Goal: Information Seeking & Learning: Learn about a topic

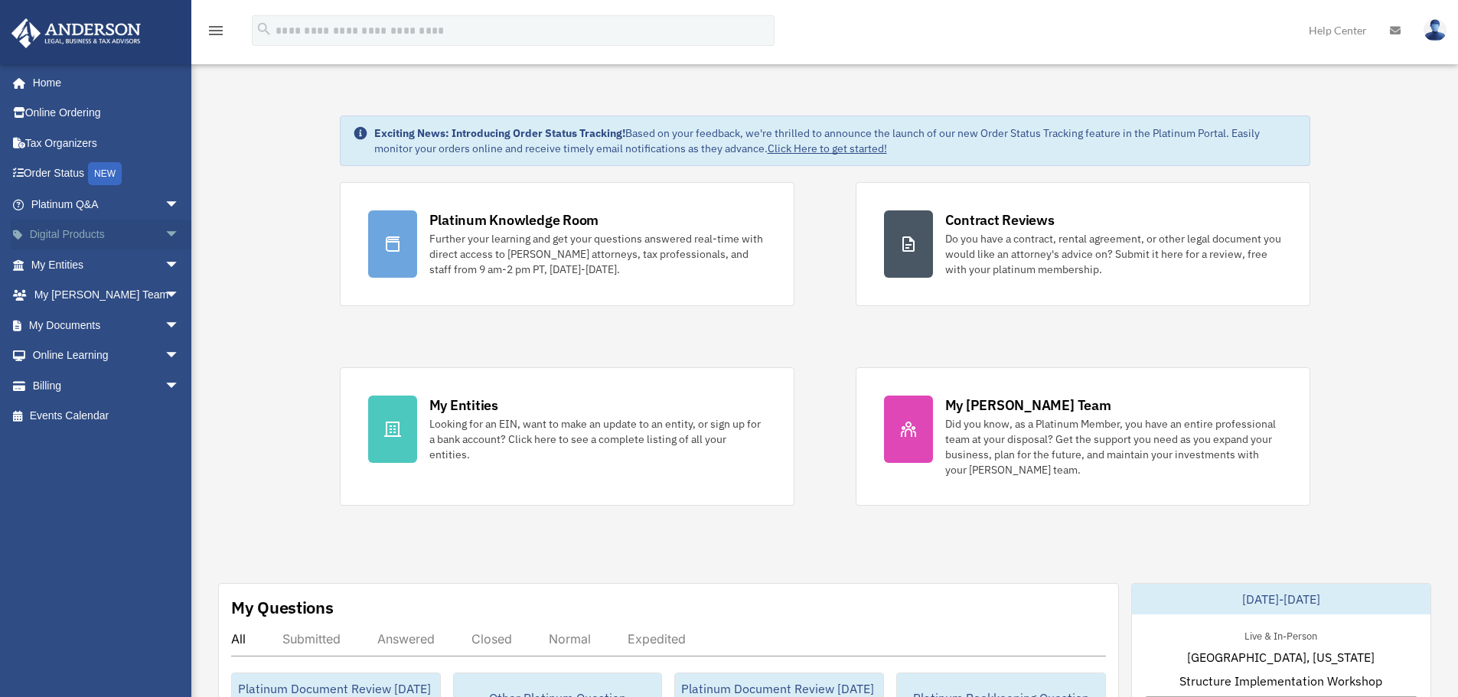
click at [165, 236] on span "arrow_drop_down" at bounding box center [180, 235] width 31 height 31
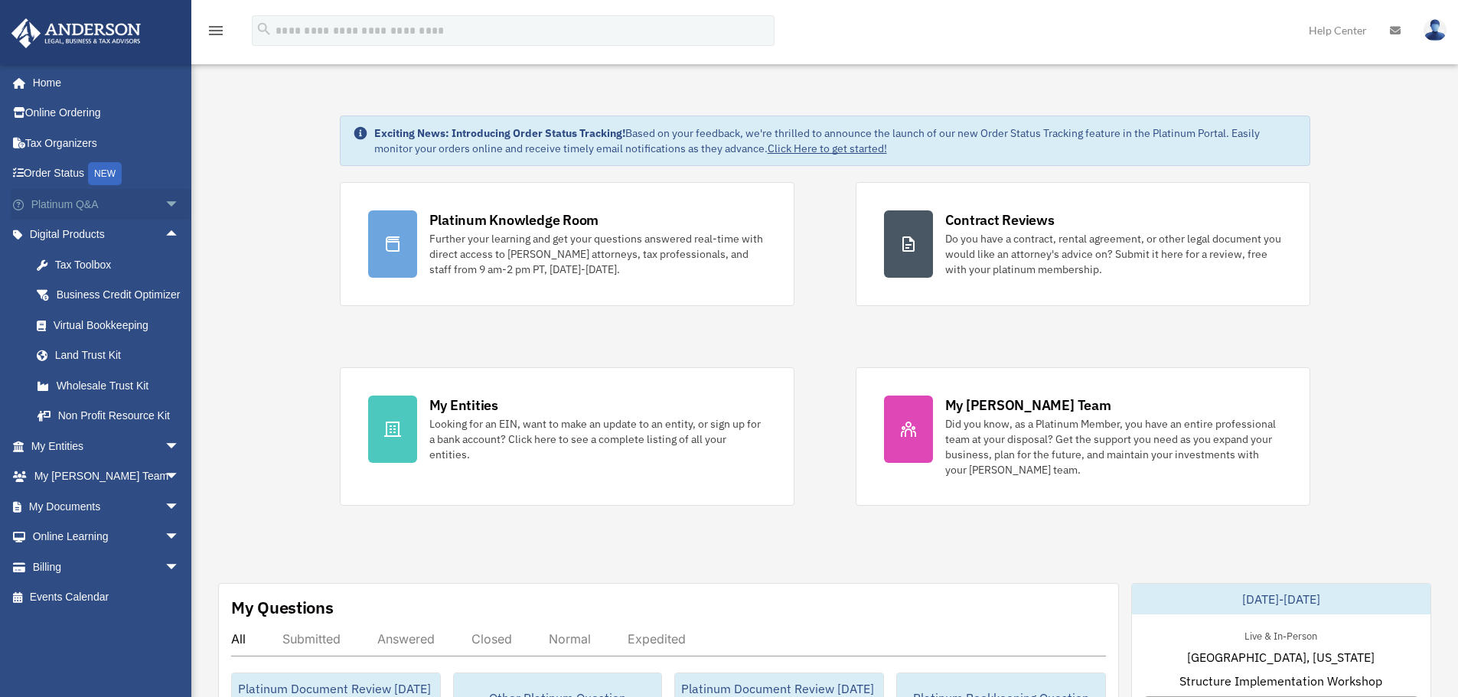
click at [165, 206] on span "arrow_drop_down" at bounding box center [180, 204] width 31 height 31
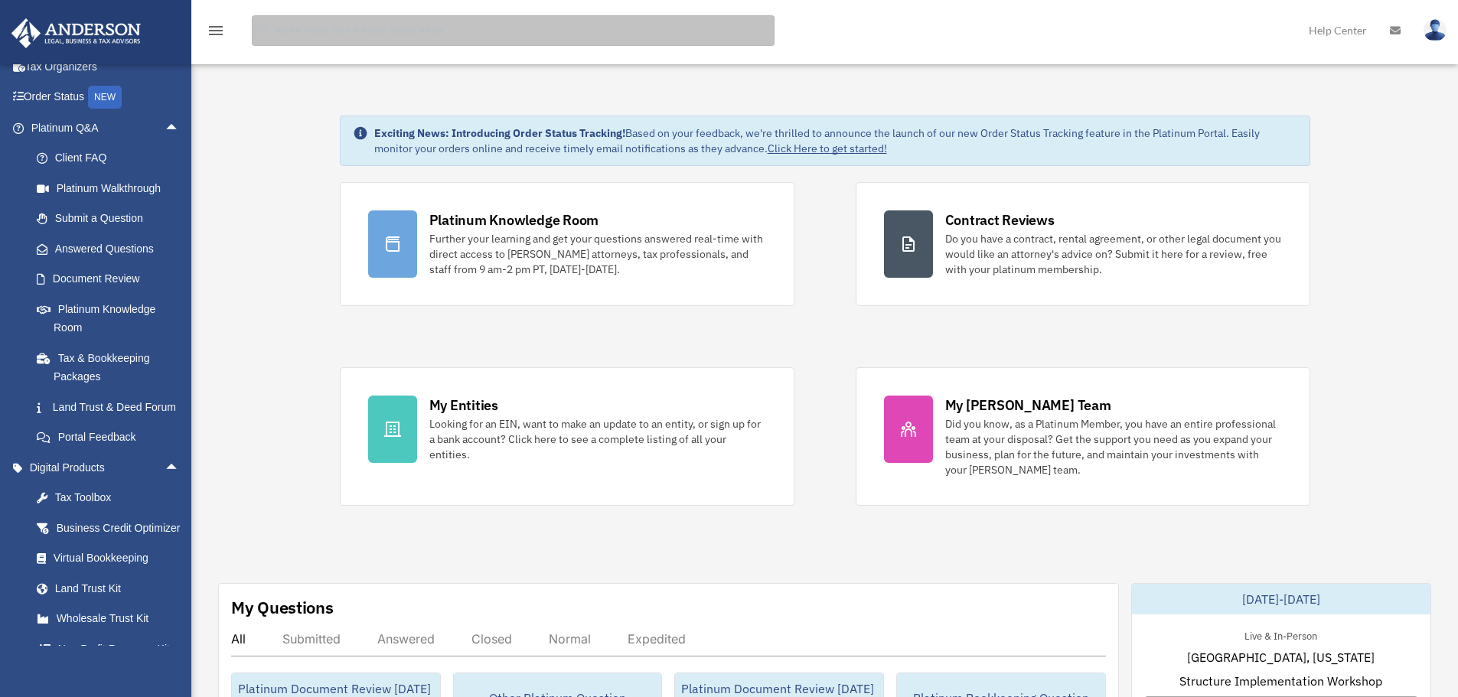
click at [316, 38] on input "search" at bounding box center [513, 30] width 523 height 31
type input "**********"
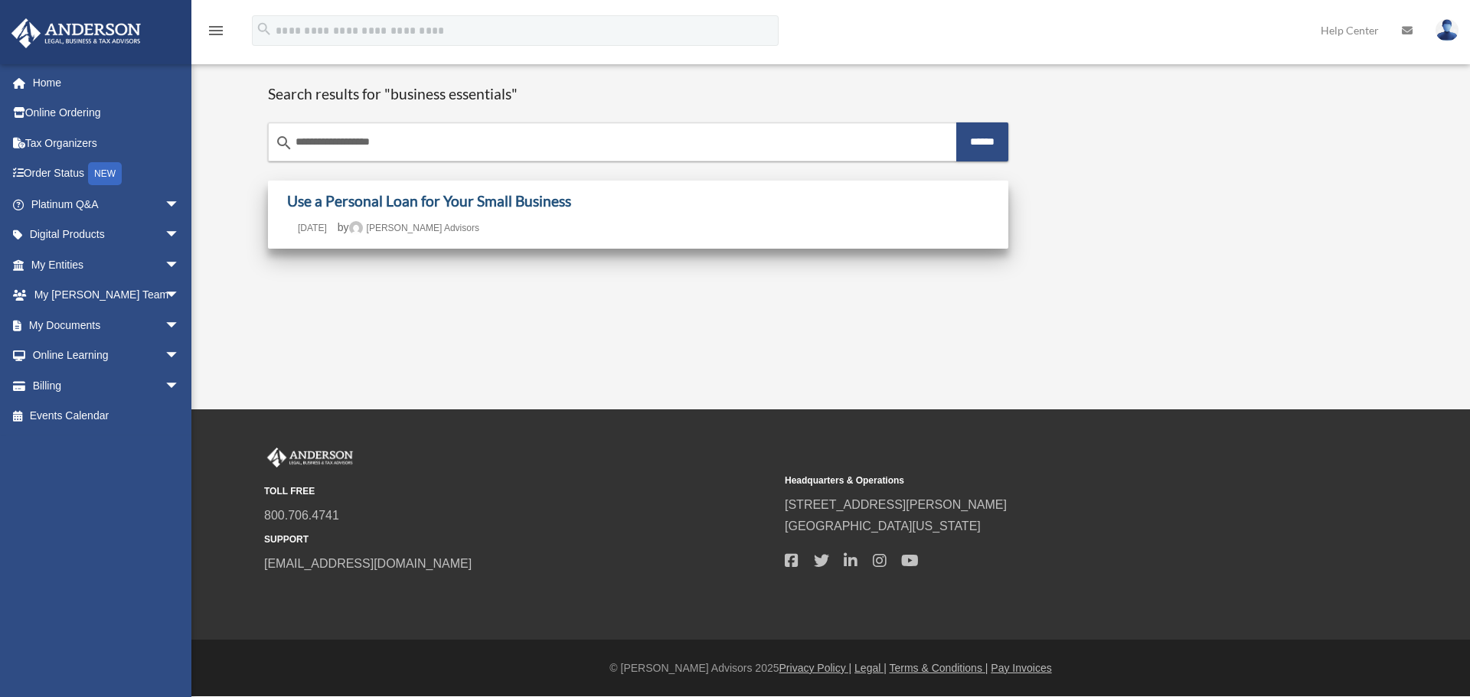
click at [463, 206] on link "Use a Personal Loan for Your Small Business" at bounding box center [429, 201] width 284 height 18
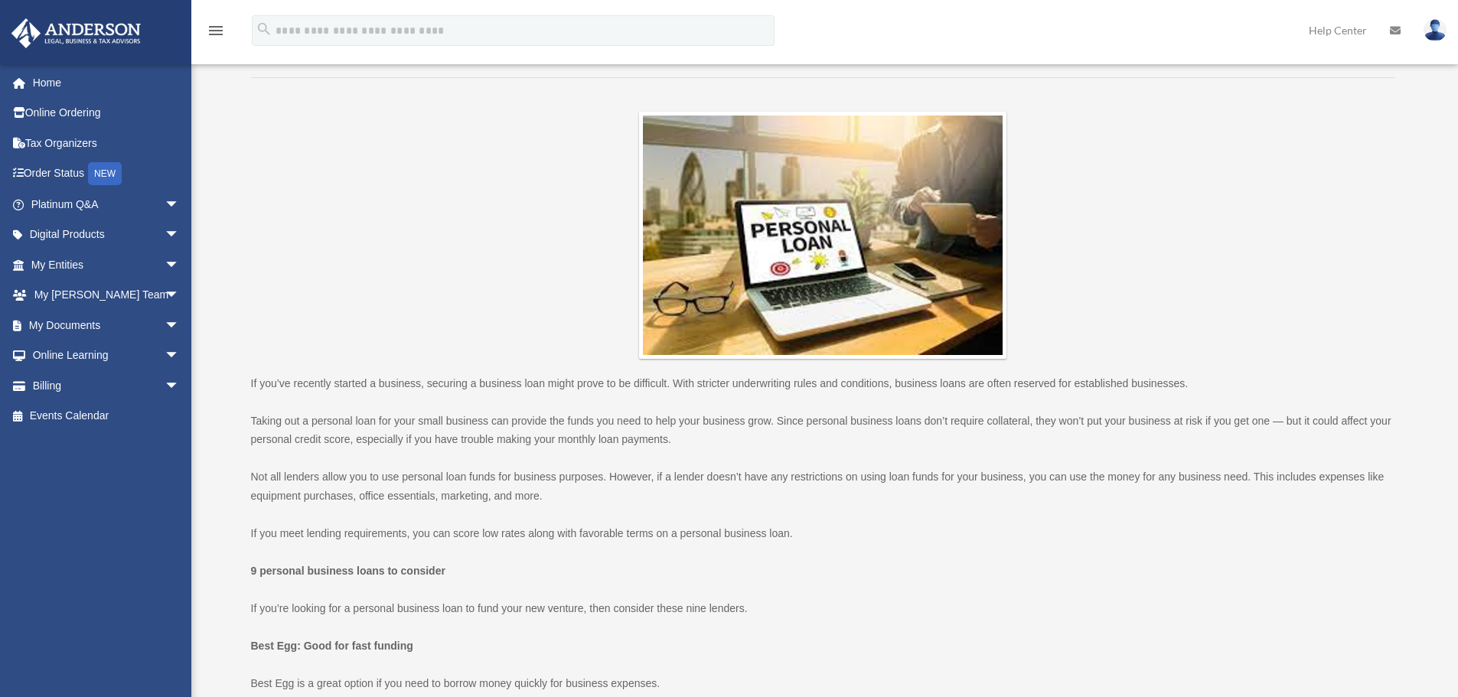
scroll to position [153, 0]
click at [165, 202] on span "arrow_drop_down" at bounding box center [180, 204] width 31 height 31
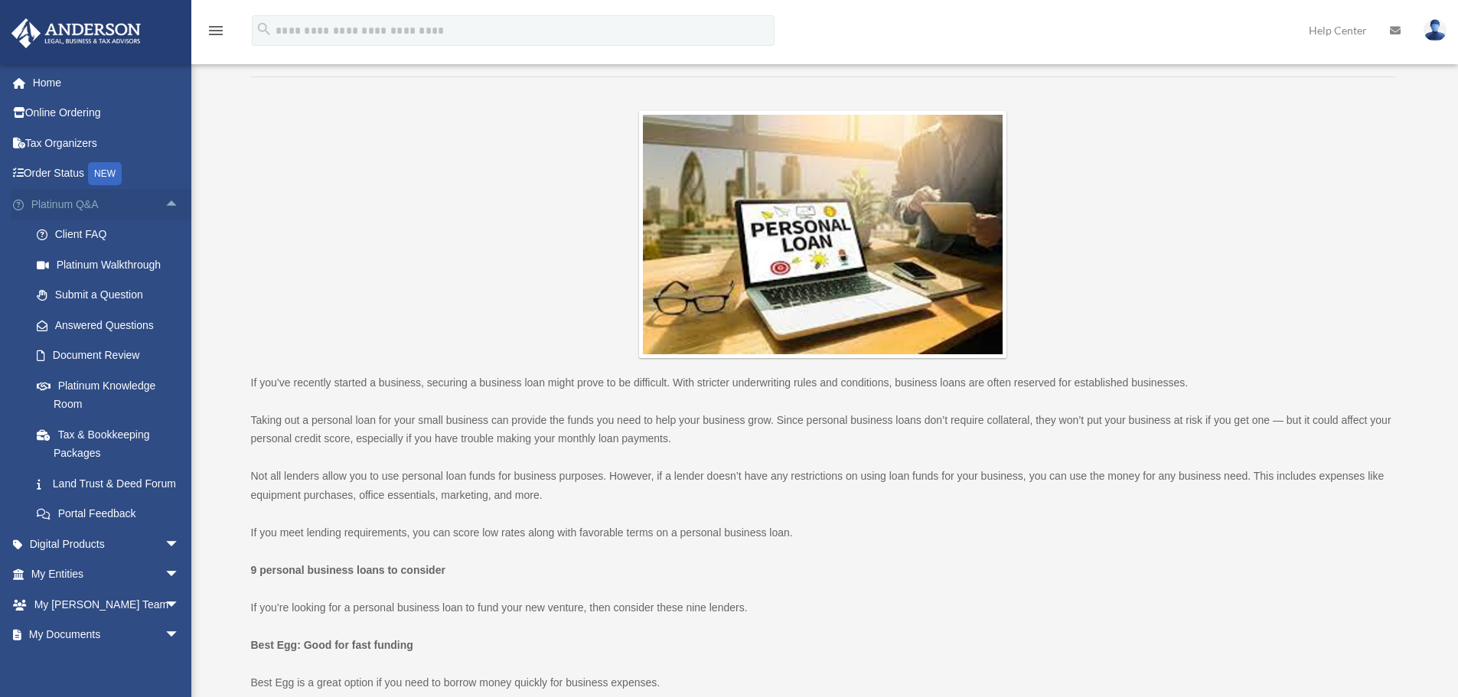
click at [165, 202] on span "arrow_drop_up" at bounding box center [180, 204] width 31 height 31
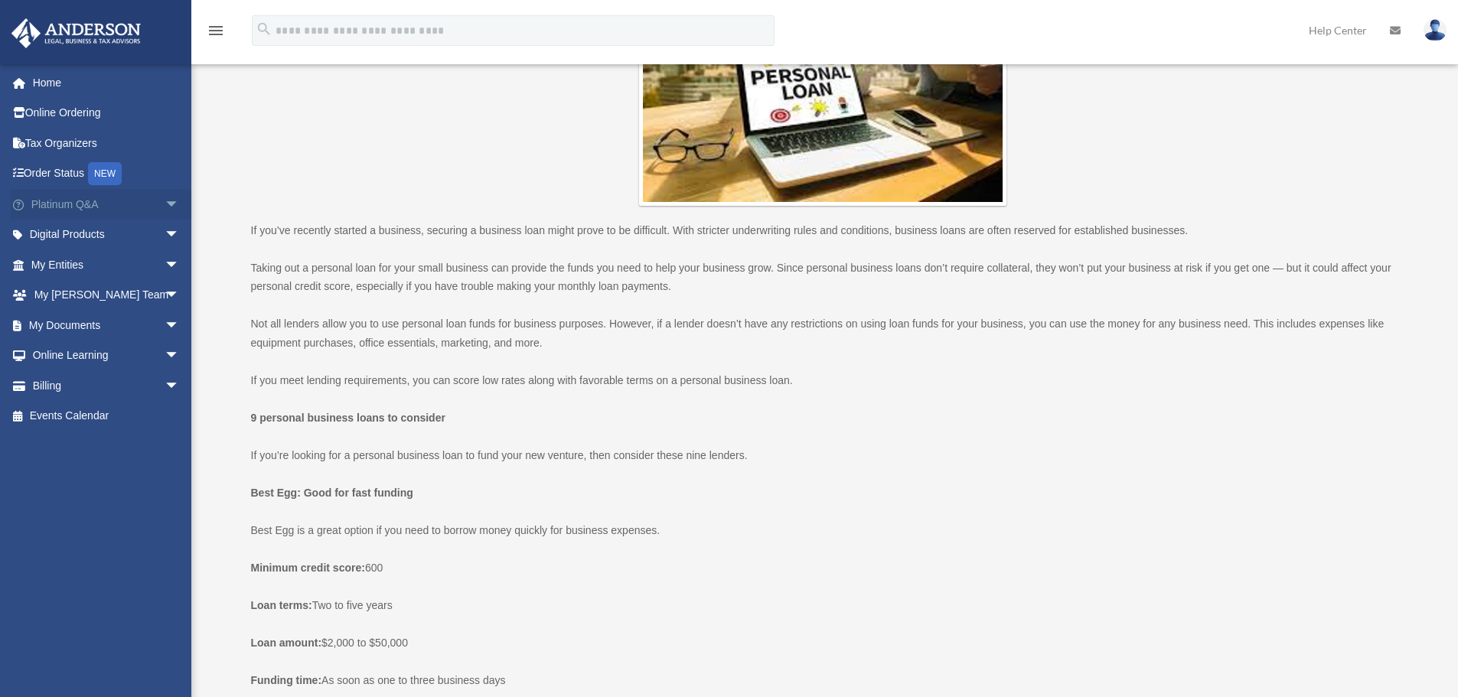
scroll to position [306, 0]
click at [165, 233] on span "arrow_drop_down" at bounding box center [180, 235] width 31 height 31
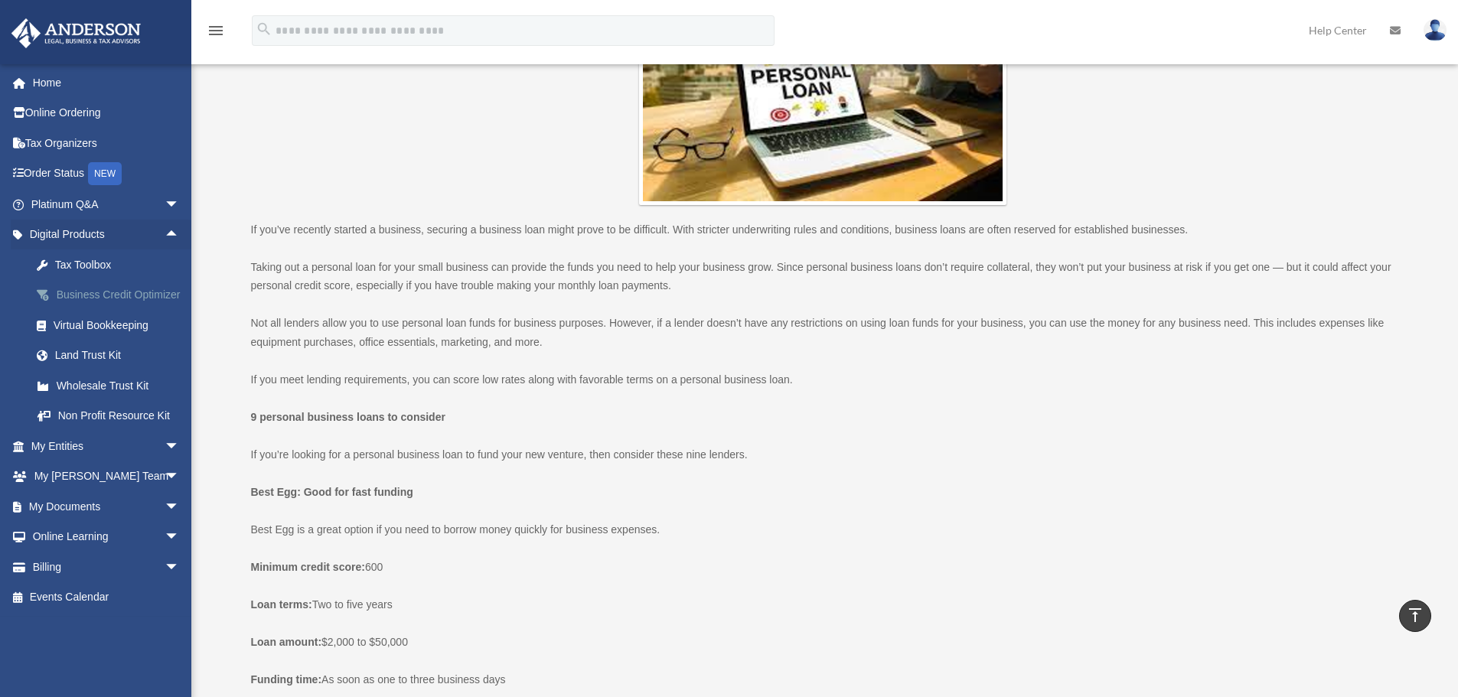
click at [118, 295] on div "Business Credit Optimizer" at bounding box center [119, 295] width 130 height 19
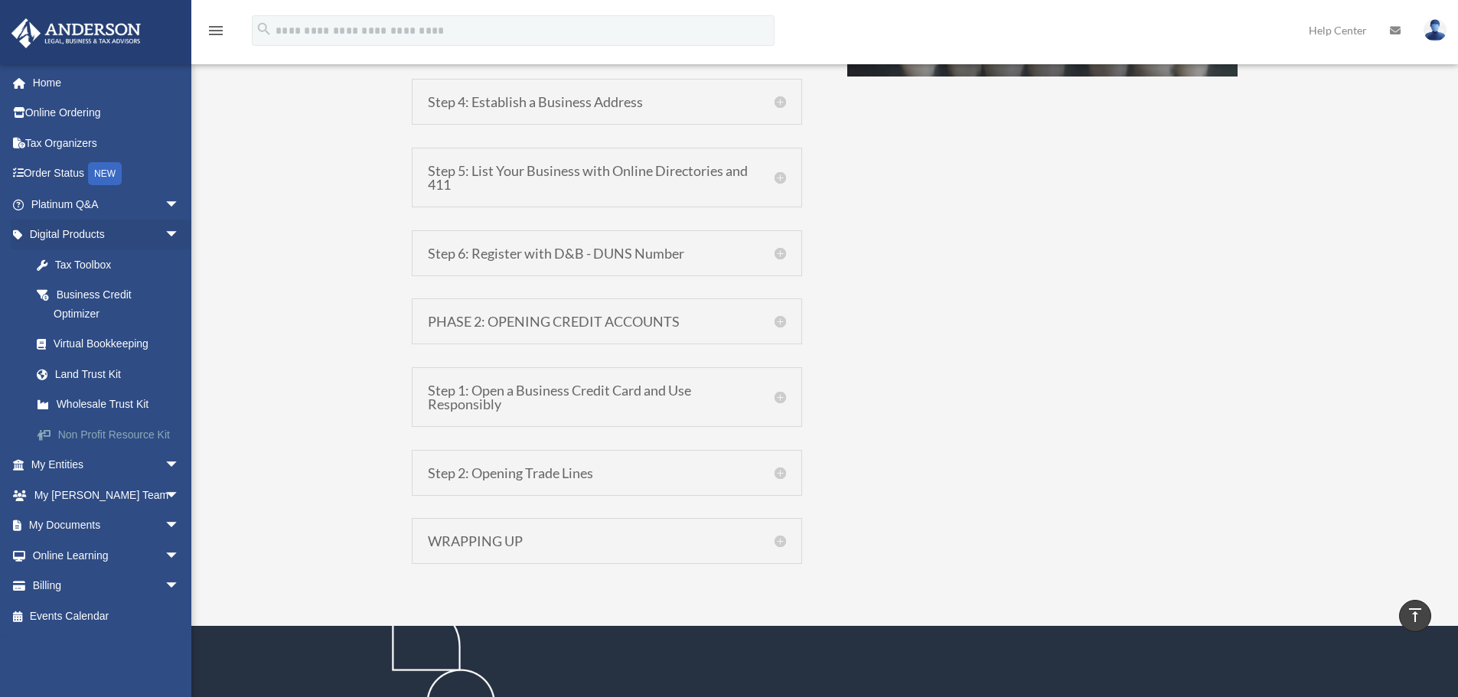
scroll to position [1378, 0]
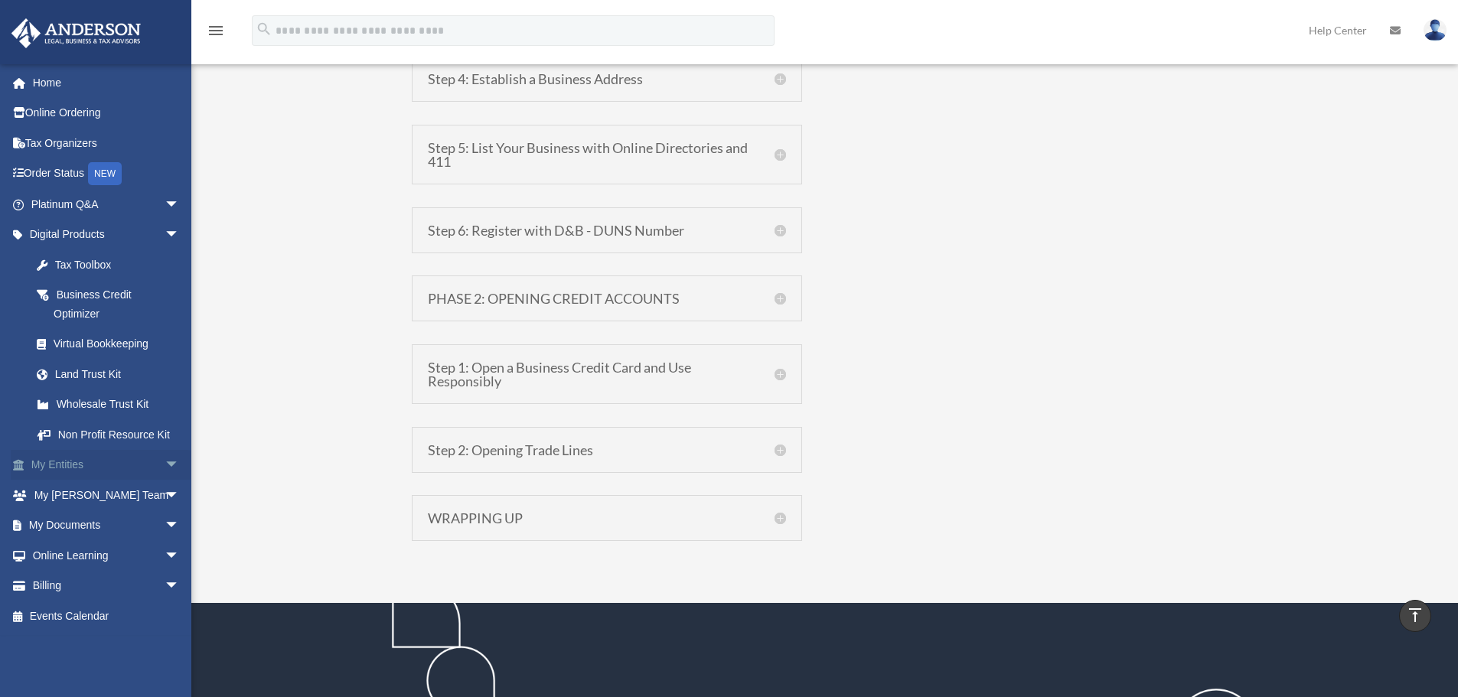
click at [165, 463] on span "arrow_drop_down" at bounding box center [180, 465] width 31 height 31
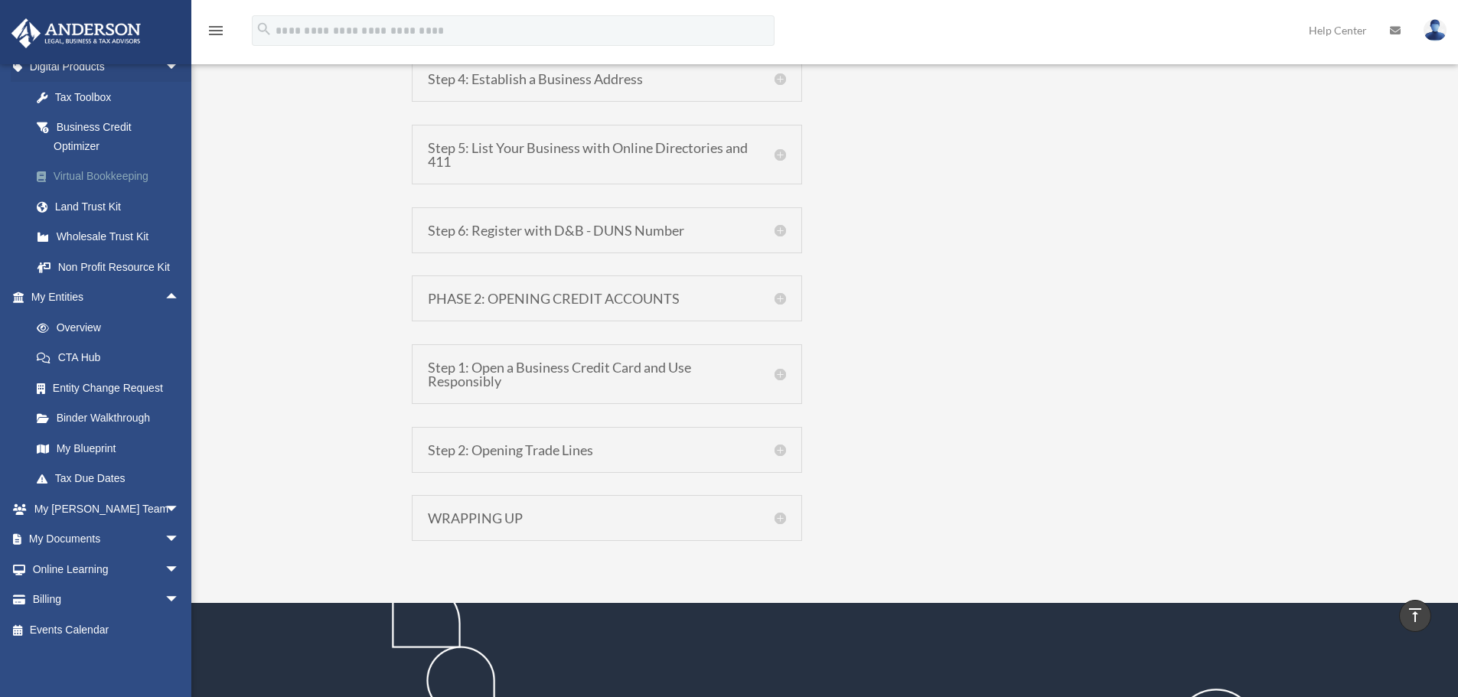
scroll to position [171, 0]
click at [165, 295] on span "arrow_drop_up" at bounding box center [180, 294] width 31 height 31
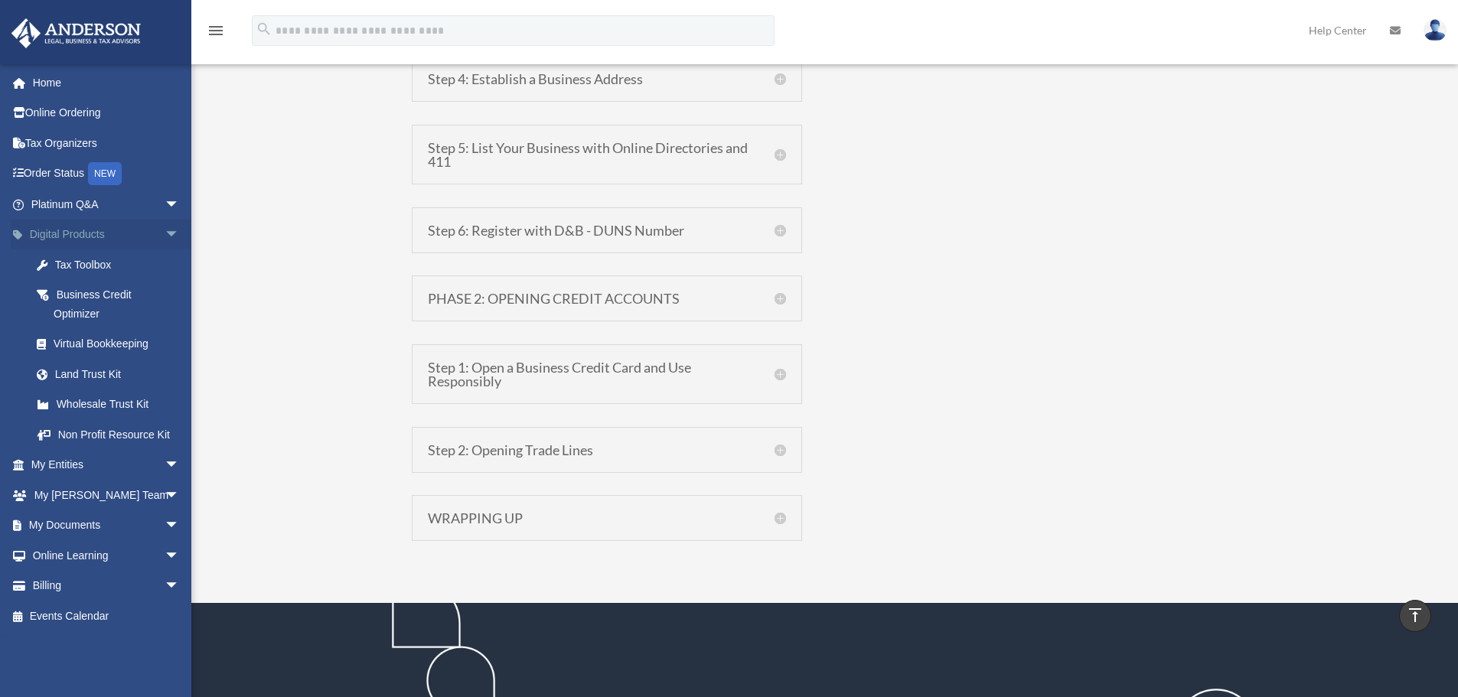
click at [165, 230] on span "arrow_drop_down" at bounding box center [180, 235] width 31 height 31
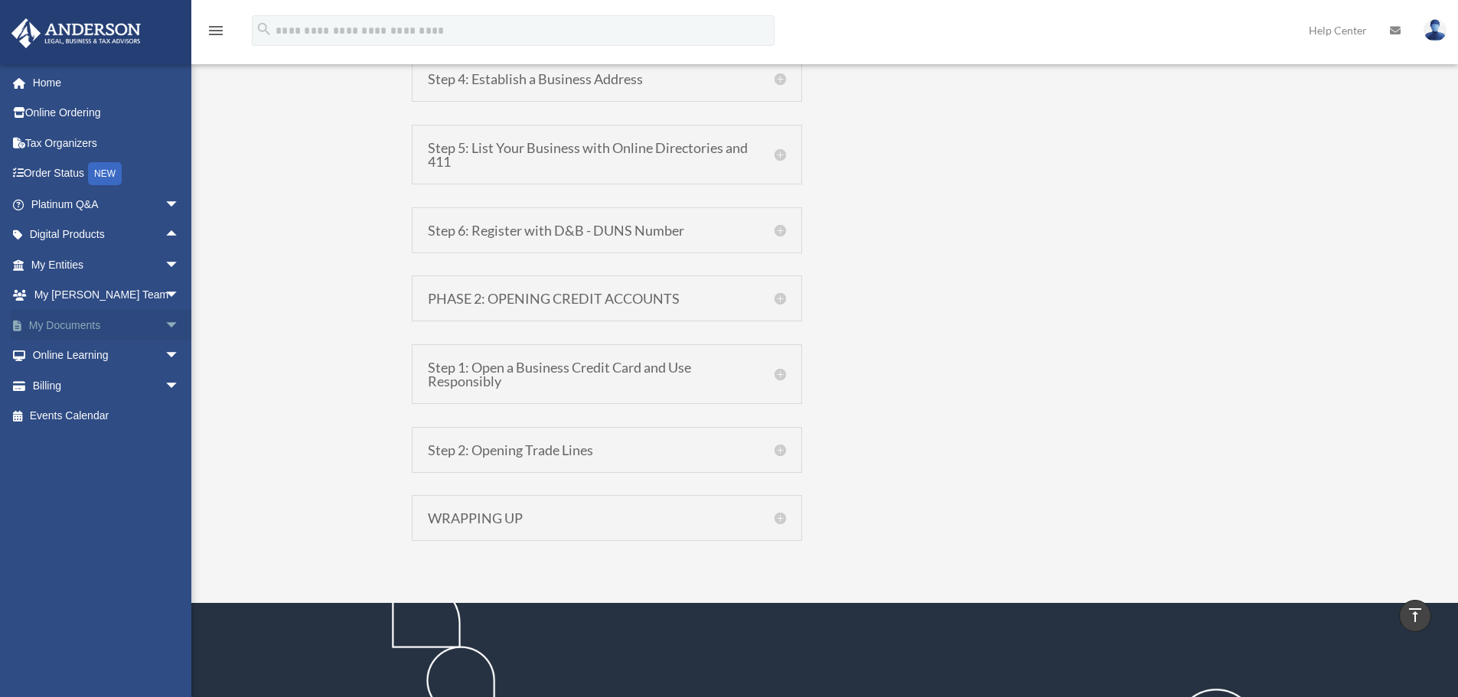
click at [165, 331] on span "arrow_drop_down" at bounding box center [180, 325] width 31 height 31
click at [165, 331] on span "arrow_drop_up" at bounding box center [180, 325] width 31 height 31
click at [165, 361] on span "arrow_drop_down" at bounding box center [180, 356] width 31 height 31
click at [165, 361] on span "arrow_drop_up" at bounding box center [180, 356] width 31 height 31
click at [168, 381] on span "arrow_drop_down" at bounding box center [180, 385] width 31 height 31
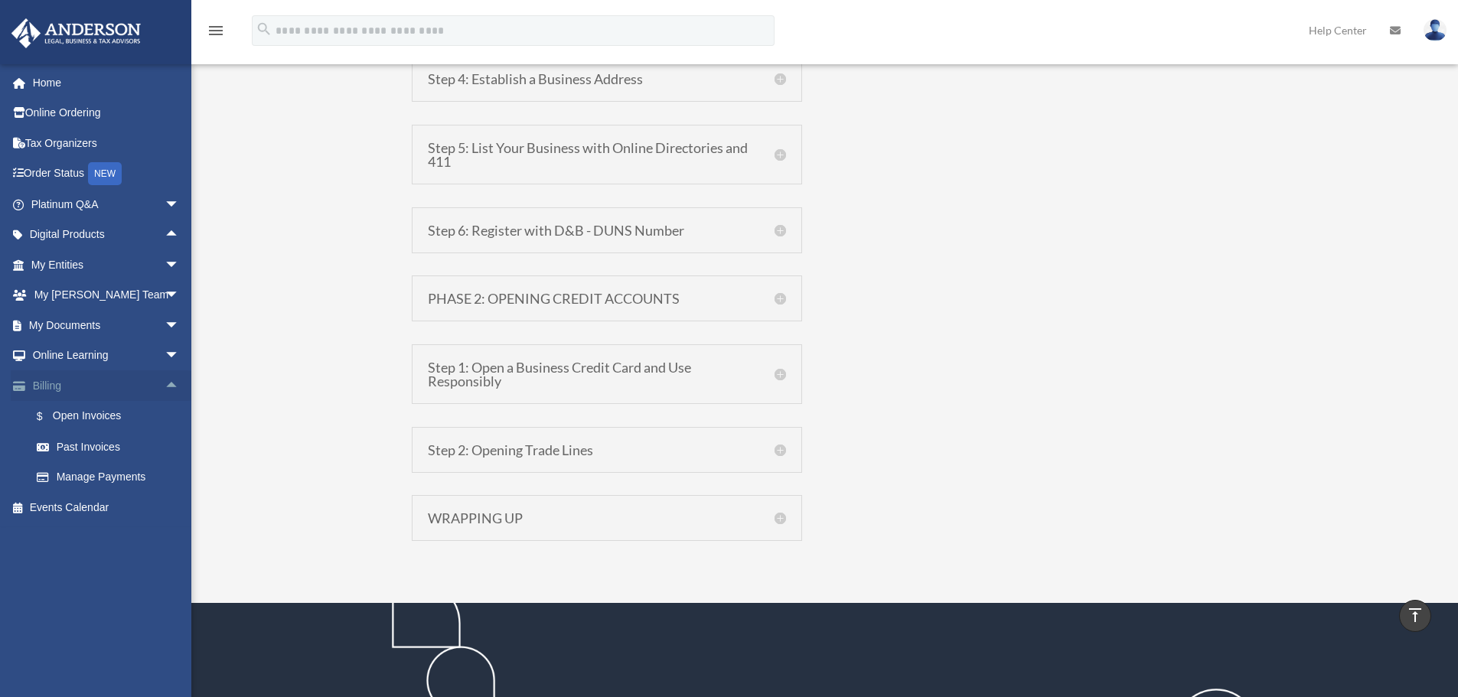
click at [168, 381] on span "arrow_drop_up" at bounding box center [180, 385] width 31 height 31
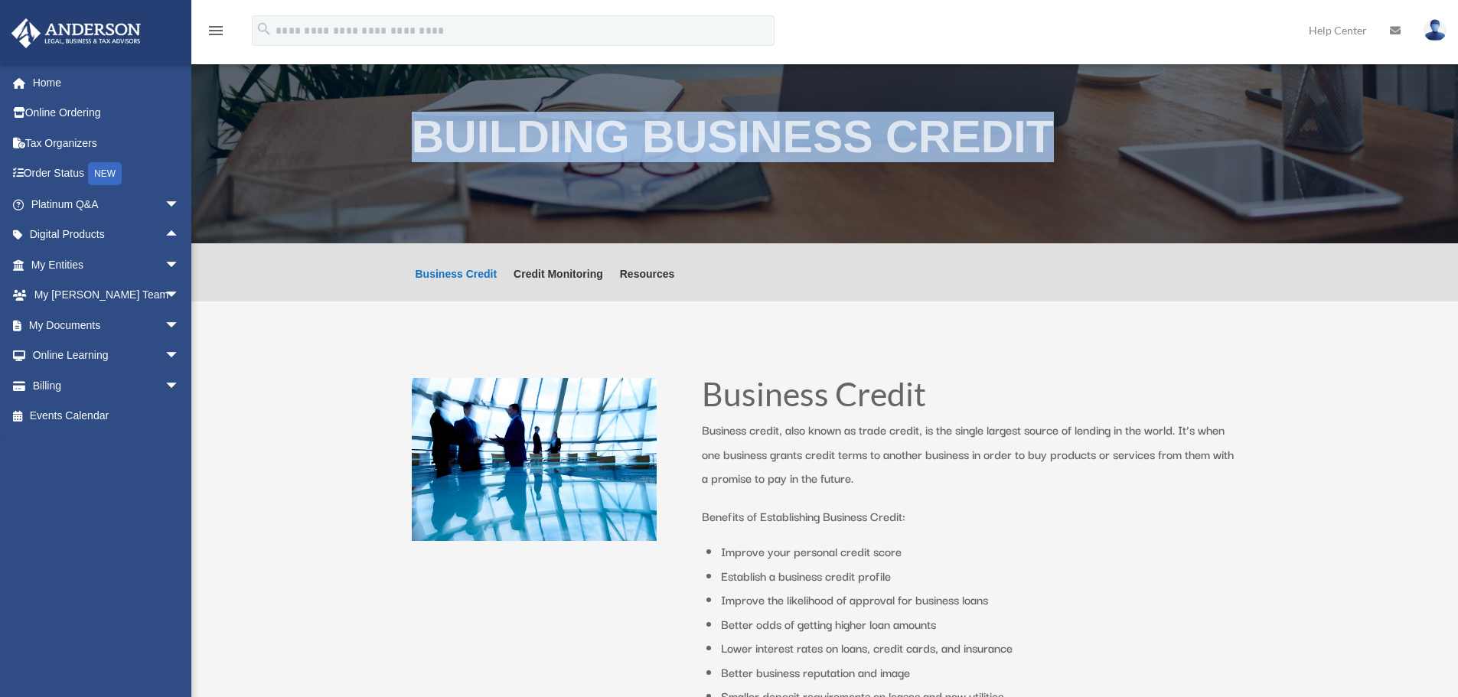
drag, startPoint x: 410, startPoint y: 136, endPoint x: 1111, endPoint y: 135, distance: 701.1
click at [1111, 135] on div "Building Business Credit" at bounding box center [824, 141] width 1267 height 205
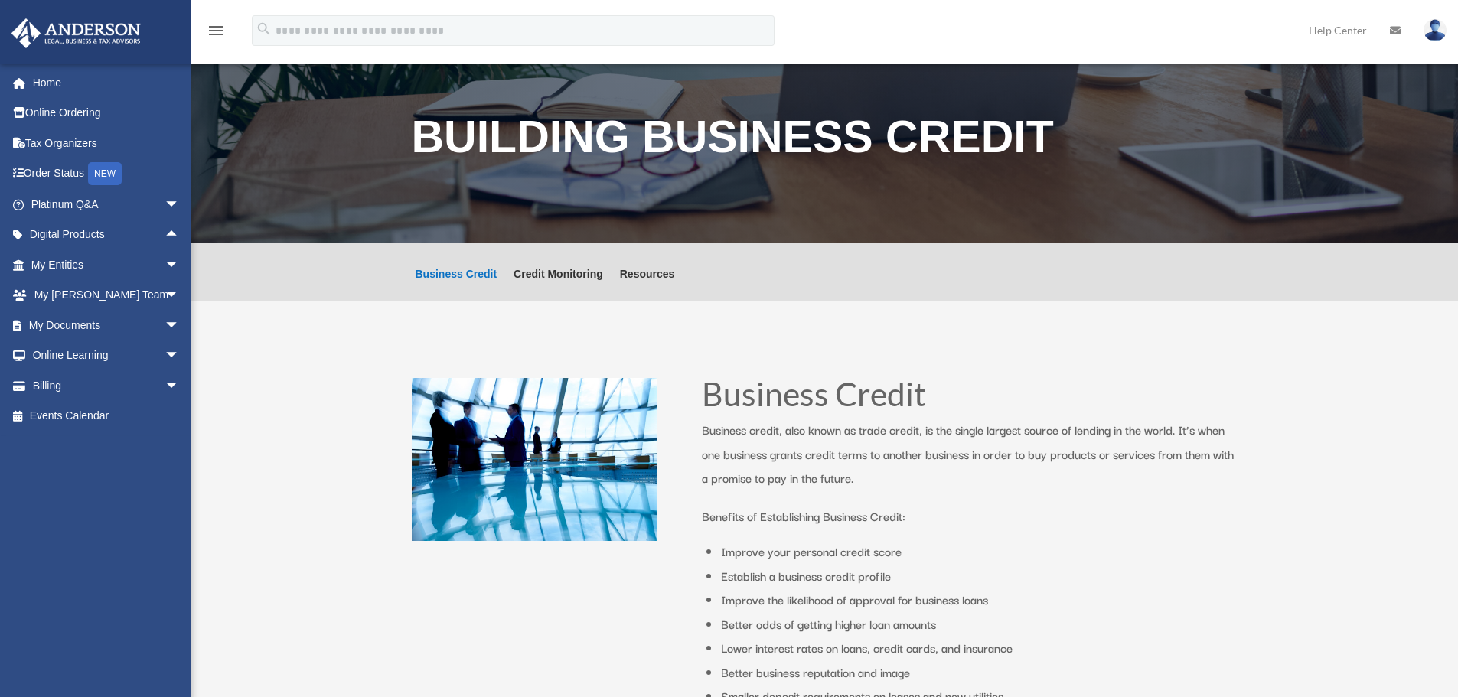
click at [782, 281] on div "Business Credit Credit Monitoring Resources Business Credit Credit Monitoring R…" at bounding box center [825, 272] width 827 height 58
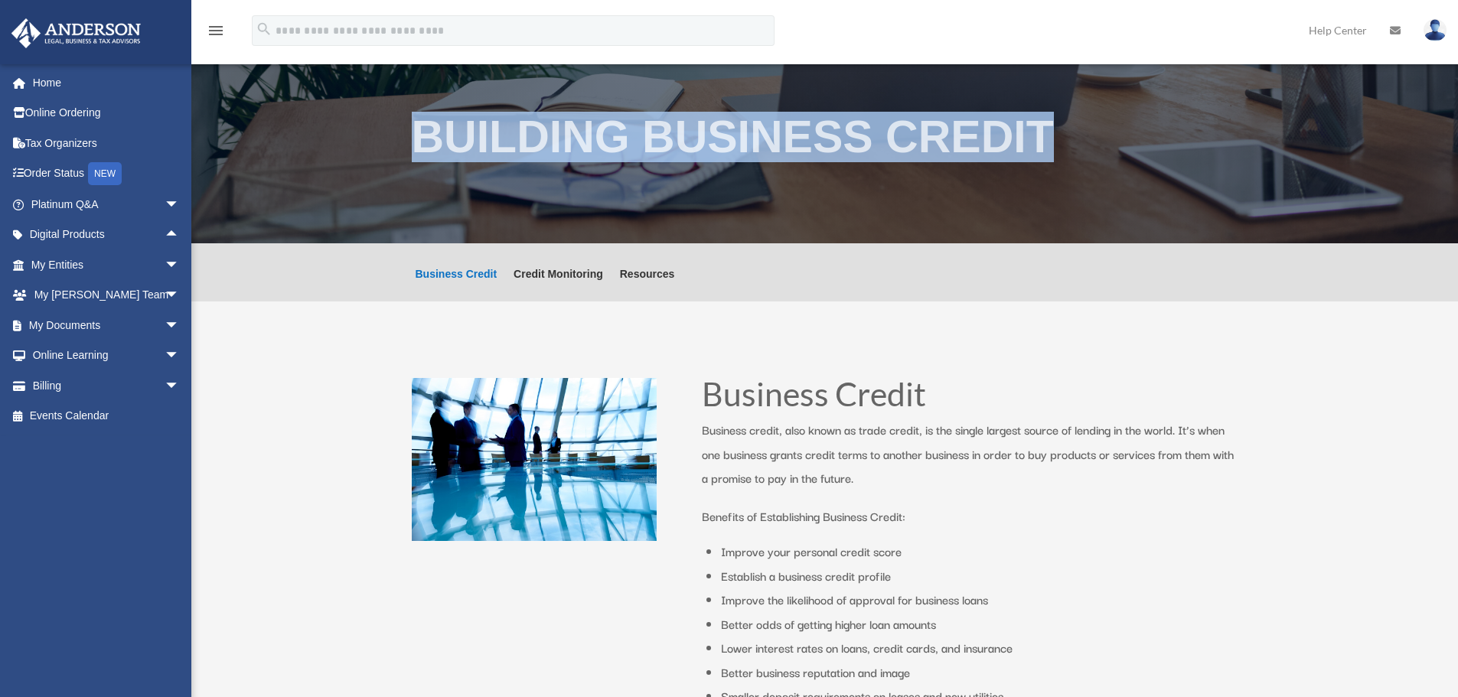
drag, startPoint x: 600, startPoint y: 146, endPoint x: 1087, endPoint y: 155, distance: 486.9
click at [1087, 155] on div "Building Business Credit" at bounding box center [824, 141] width 1267 height 205
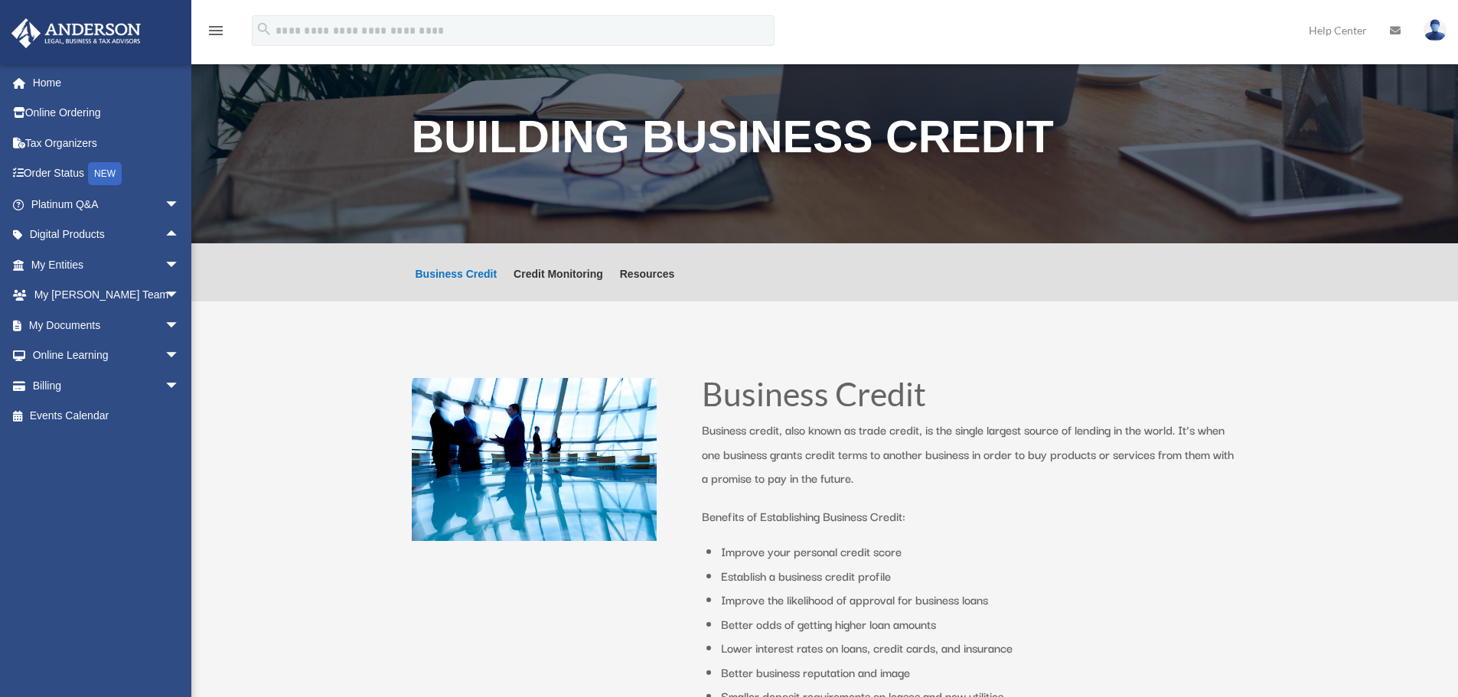
click at [107, 83] on link "Home" at bounding box center [107, 82] width 192 height 31
